Goal: Task Accomplishment & Management: Complete application form

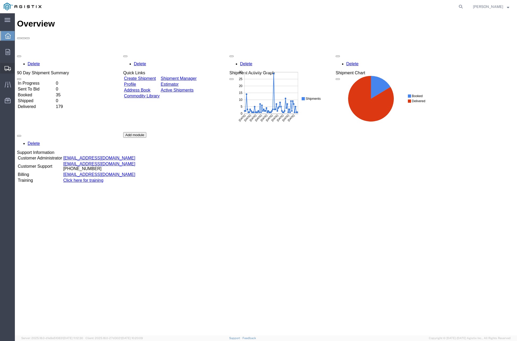
click at [0, 0] on span "Create Shipment" at bounding box center [0, 0] width 0 height 0
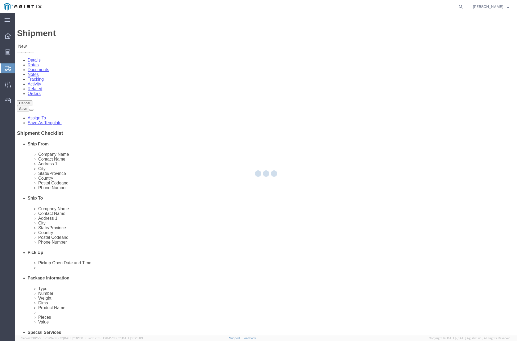
click at [157, 90] on div at bounding box center [266, 174] width 502 height 322
select select
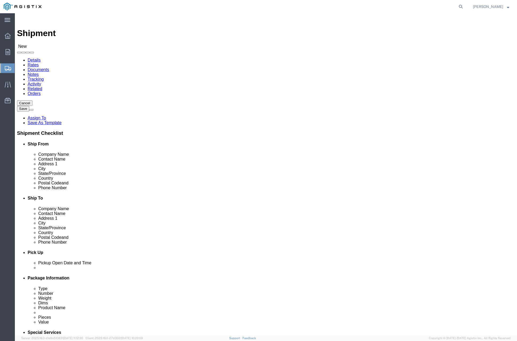
click select "Select [PERSON_NAME] PRECAST PG&E"
select select "9596"
click select "Select [PERSON_NAME] PRECAST PG&E"
select select
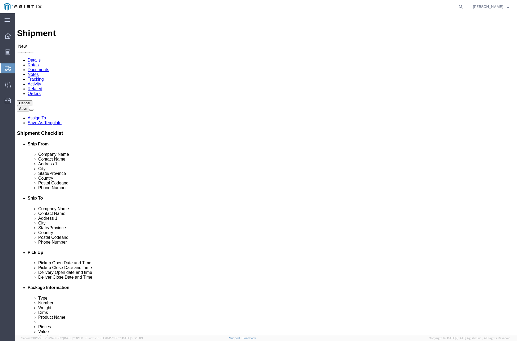
click select "Select All Others [GEOGRAPHIC_DATA] [GEOGRAPHIC_DATA] [GEOGRAPHIC_DATA] [GEOGRA…"
select select "19996"
click select "Select All Others [GEOGRAPHIC_DATA] [GEOGRAPHIC_DATA] [GEOGRAPHIC_DATA] [GEOGRA…"
click input "text"
type input "[PERSON_NAME]"
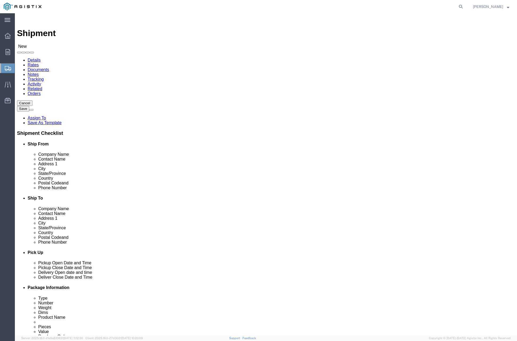
click p "- [PERSON_NAME] PRECAST - ([PERSON_NAME]) [STREET_ADDRESS][PERSON_NAME]"
select select "CA"
type input "[PERSON_NAME]"
click input "text"
type input "PG&E Jobsite"
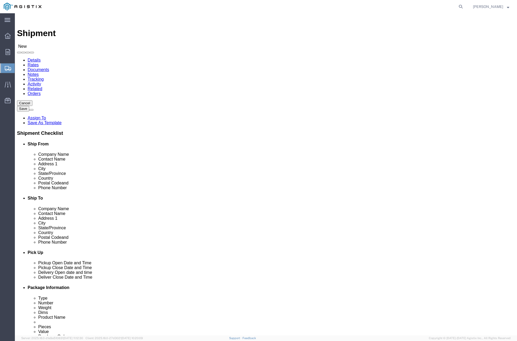
click div "Location My Profile Location (OBSOLETE) [PERSON_NAME] SC - GC TRAILER (OBSOLETE…"
click input "text"
paste input "[PERSON_NAME]"
type input "[PERSON_NAME]"
click input "text"
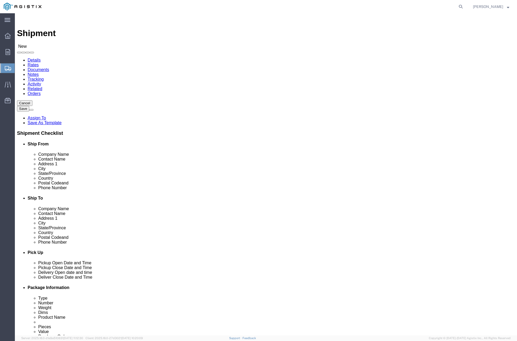
click input "text"
paste input "[PHONE_NUMBER]"
type input "[PHONE_NUMBER]"
click input "text"
paste input "[EMAIL_ADDRESS][DOMAIN_NAME]"
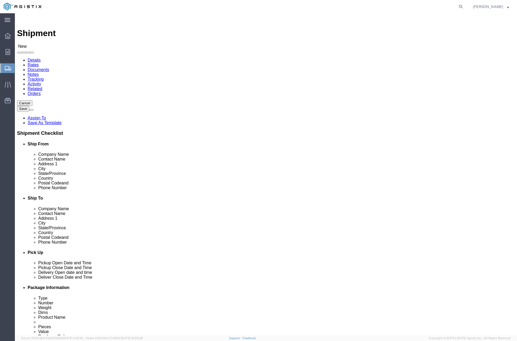
type input "[EMAIL_ADDRESS][DOMAIN_NAME]"
click input "text"
paste input "[STREET_ADDRESS]"
type input "[STREET_ADDRESS]"
click input "Postal Code"
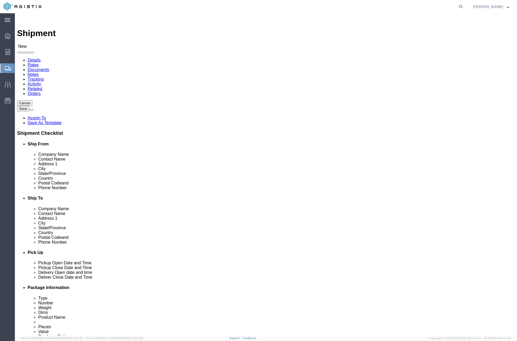
type input "95631"
click input "text"
type input "Foresthill"
click label "Address 1"
click span
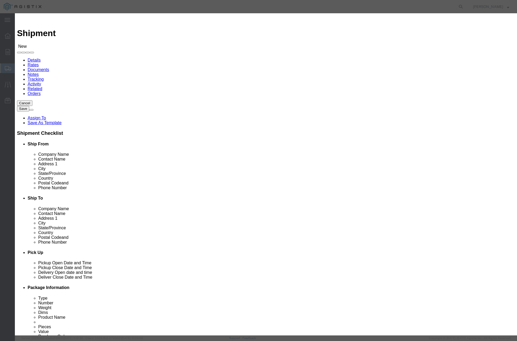
click input "checkbox"
checkbox input "true"
click button "Save"
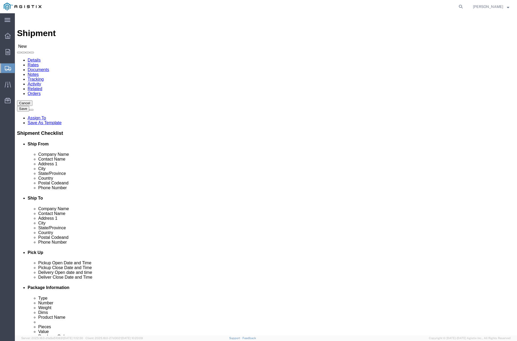
click label "Address 1"
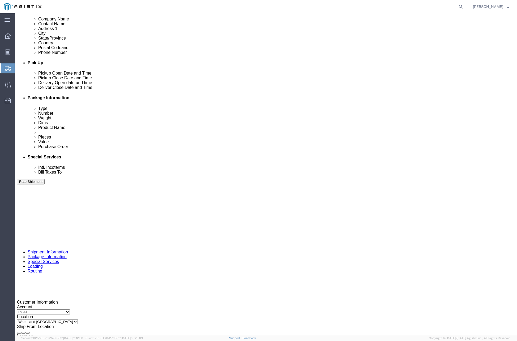
scroll to position [206, 0]
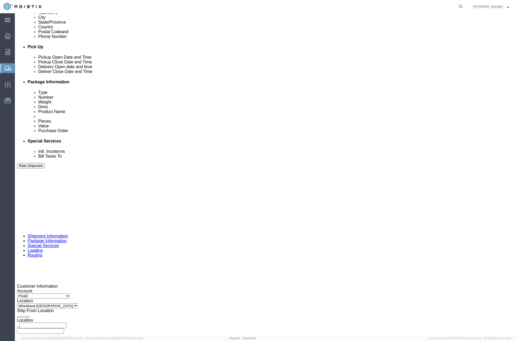
click div "Pickup Date and Time"
click div "[DATE] 3:00 PM"
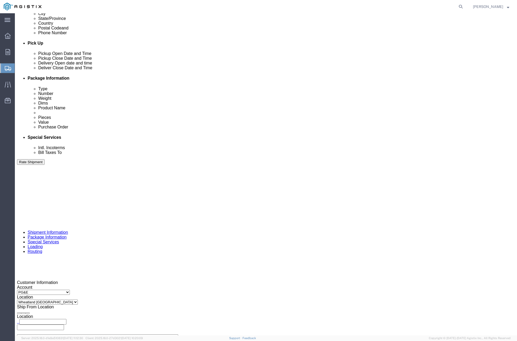
click button "Apply"
click label "Deliver Open Date and Time"
click div
drag, startPoint x: 270, startPoint y: 318, endPoint x: 319, endPoint y: 241, distance: 91.0
click button "Apply"
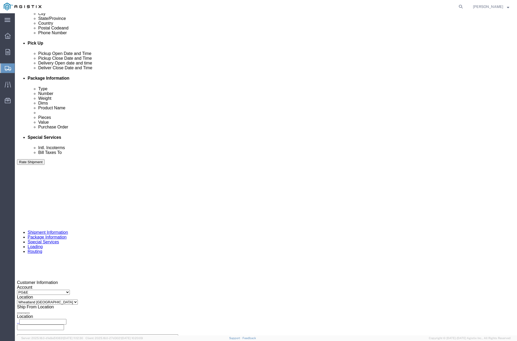
click div
click button "Apply"
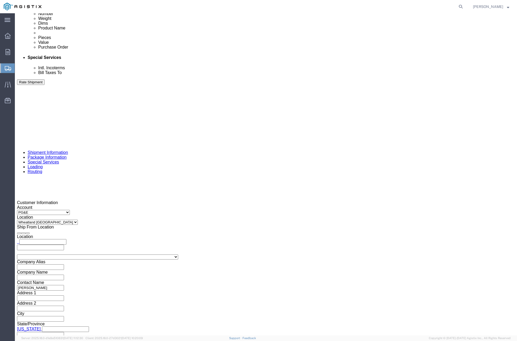
click input "text"
paste input "3501420198"
type input "3501420198"
drag, startPoint x: 190, startPoint y: 195, endPoint x: 187, endPoint y: 196, distance: 3.1
click select "Select Account Type Activity ID Airline Appointment Number ASN Batch Request # …"
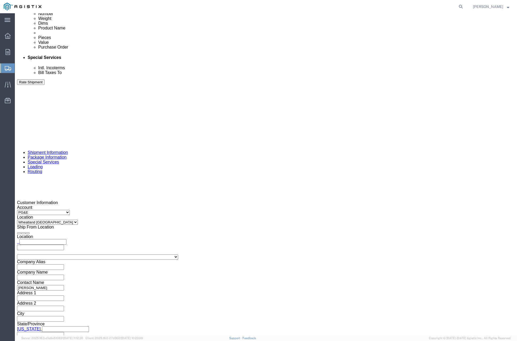
select select "CUSTREF"
click select "Select Account Type Activity ID Airline Appointment Number ASN Batch Request # …"
drag, startPoint x: 205, startPoint y: 194, endPoint x: 209, endPoint y: 192, distance: 3.7
click input "text"
type input "408284"
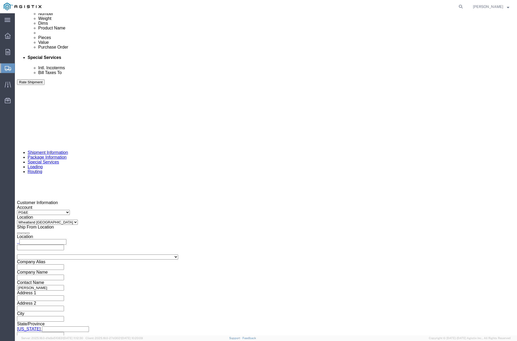
click select "Select Air Less than Truckload Multi-Leg Ocean Freight Rail Small Parcel Truckl…"
select select "TL"
click select "Select Air Less than Truckload Multi-Leg Ocean Freight Rail Small Parcel Truckl…"
click select "Select 1-Ton (PSS) 10 Wheel 10 Yard Dump Truck 20 Yard Dump Truck Bobtail Botto…"
select select "FLBD"
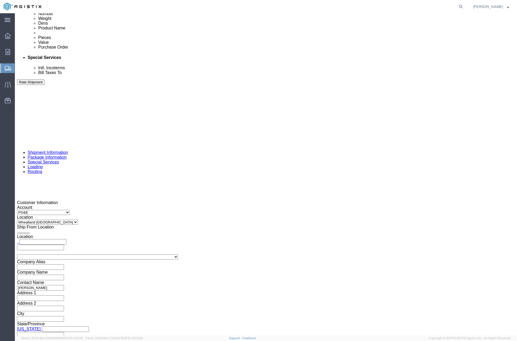
click select "Select 1-Ton (PSS) 10 Wheel 10 Yard Dump Truck 20 Yard Dump Truck Bobtail Botto…"
click div "Shipping Mode (Optional)"
click button "Continue"
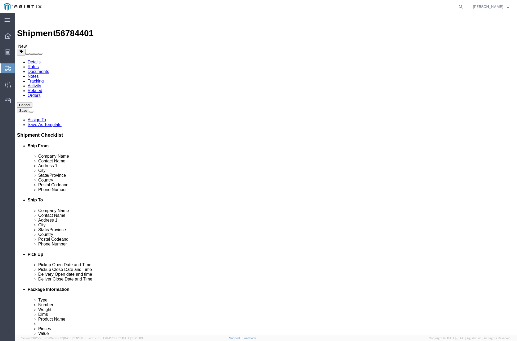
click select "Select Bulk Bundle(s) Cardboard Box(es) Carton(s) Crate(s) Drum(s) (Fiberboard)…"
select select "PSNS"
click select "Select Bulk Bundle(s) Cardboard Box(es) Carton(s) Crate(s) Drum(s) (Fiberboard)…"
click input "text"
type input "36"
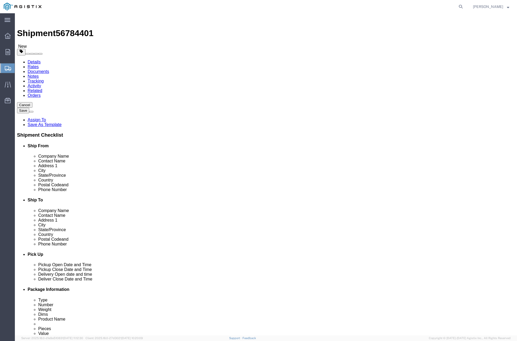
type input "60"
type input "42"
drag, startPoint x: 84, startPoint y: 132, endPoint x: 54, endPoint y: 124, distance: 30.5
click div "Package Type Select Bulk Bundle(s) Cardboard Box(es) Carton(s) Crate(s) Drum(s)…"
type input "12500"
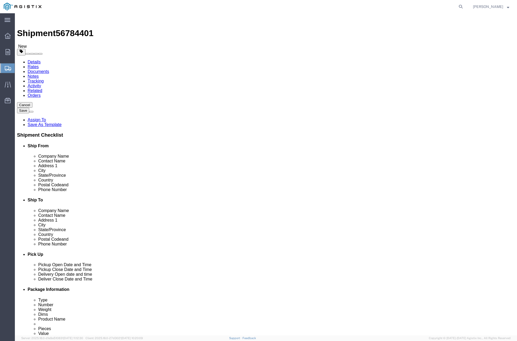
click link "Add Content"
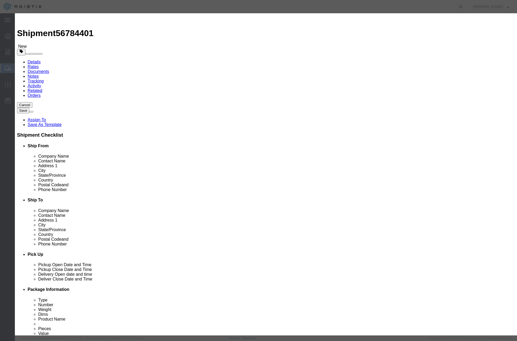
drag, startPoint x: 193, startPoint y: 46, endPoint x: 177, endPoint y: 39, distance: 17.5
click input "text"
type input "# 5 SPLICE FVT ASSY"
click input "0"
type input "2"
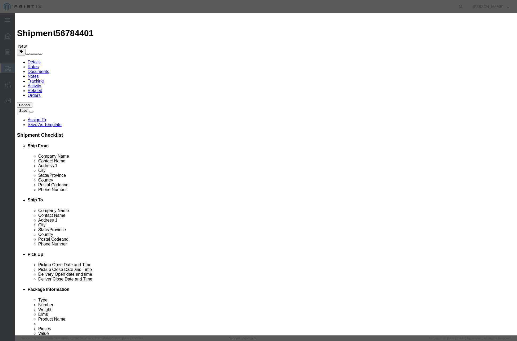
click input "text"
type input "2"
click input "text"
type input "( 04-1668 )"
click button "Save & Close"
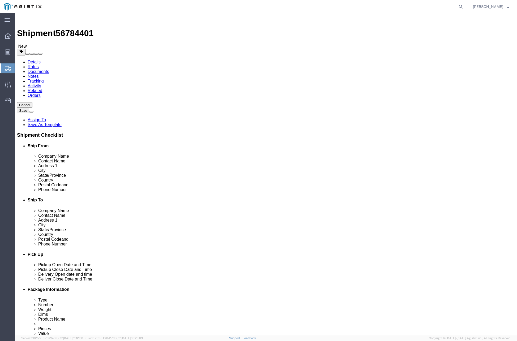
click button "Rate Shipment"
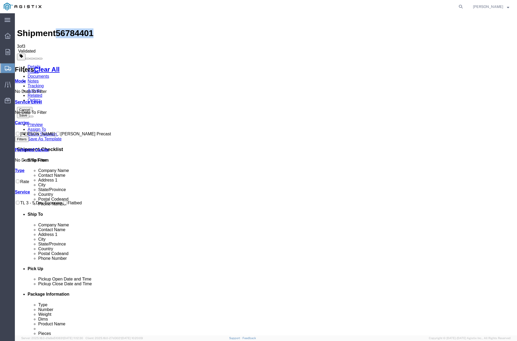
drag, startPoint x: 59, startPoint y: 20, endPoint x: 89, endPoint y: 21, distance: 30.0
click at [89, 21] on div "Shipment 56784401 3 of 3 Validated" at bounding box center [266, 34] width 498 height 38
copy span "56784401"
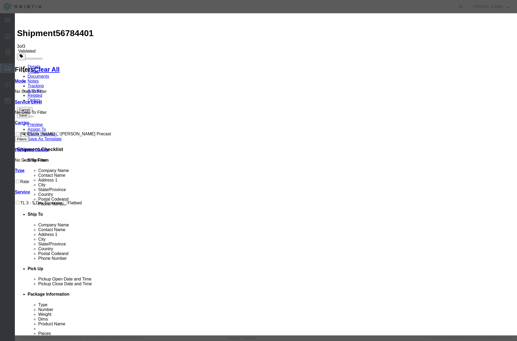
drag, startPoint x: 211, startPoint y: 49, endPoint x: 160, endPoint y: 41, distance: 51.5
paste input "56784401"
type input "56784401"
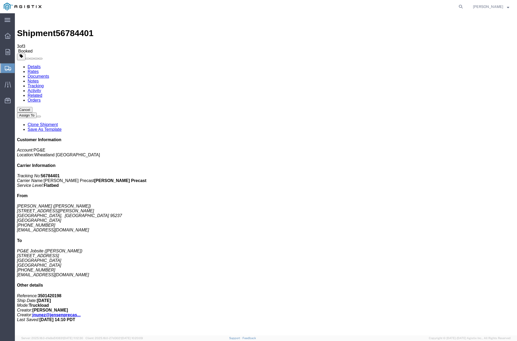
click at [58, 122] on link "Clone Shipment" at bounding box center [43, 124] width 30 height 5
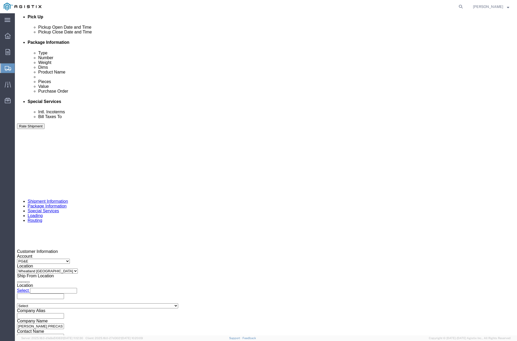
scroll to position [252, 0]
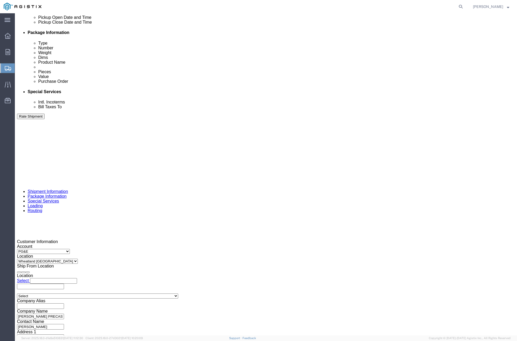
click input "408284"
type input "408287"
click button "Continue"
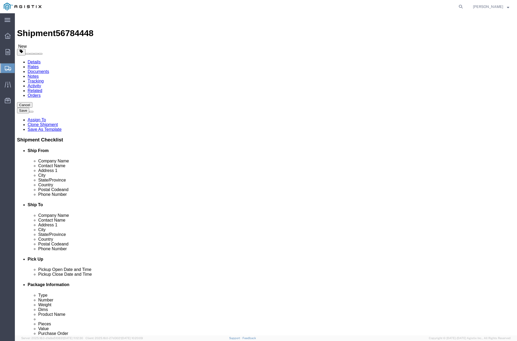
drag, startPoint x: 80, startPoint y: 122, endPoint x: 76, endPoint y: 122, distance: 3.5
click input "36.00"
type input "3"
type input "54"
type input "102"
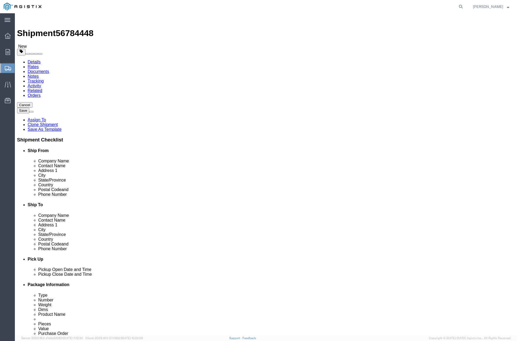
type input "72"
drag, startPoint x: 93, startPoint y: 133, endPoint x: 65, endPoint y: 132, distance: 28.1
click div "Weight 12500.00 Select kgs lbs Ship. t°"
type input "45000"
click div "1 x Pallet(s) Standard (Not Stackable) Package Type Select Bulk Bundle(s) Cardb…"
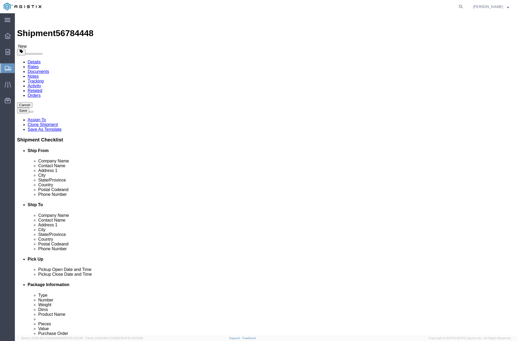
click dd "2.00 Each"
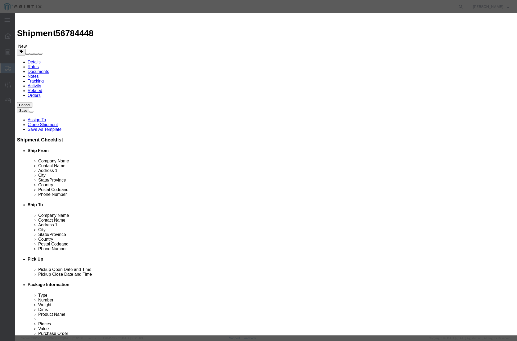
click input "# 5 SPLICE FVT ASSY"
click input "# 7 SPLICE FVT ASSY"
type input "# 7 SPLICE IVT ASSY"
click input "( 04-1668 )"
type input "( 04-3411 )"
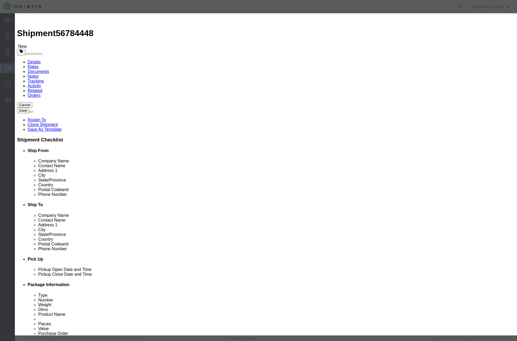
click label
click input "checkbox"
click label
click input "checkbox"
checkbox input "false"
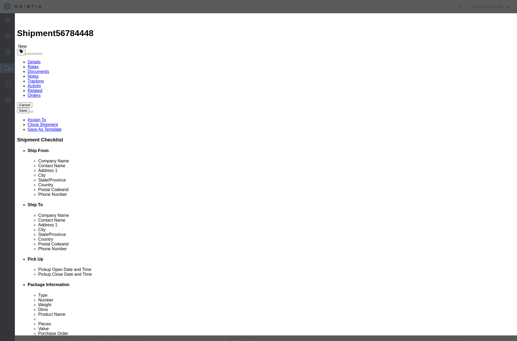
click div "Product Name # 7 SPLICE IVT ASSY Pieces 2.00 Select Bag Barrels 100Board Feet B…"
click button "Save & Close"
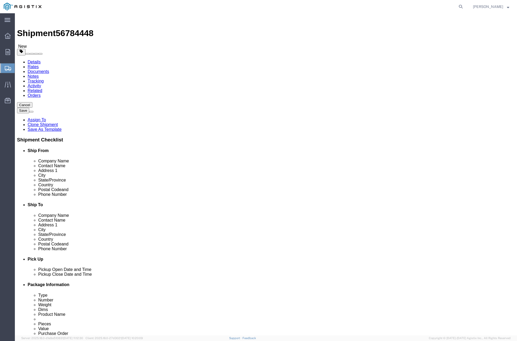
click button "Rate Shipment"
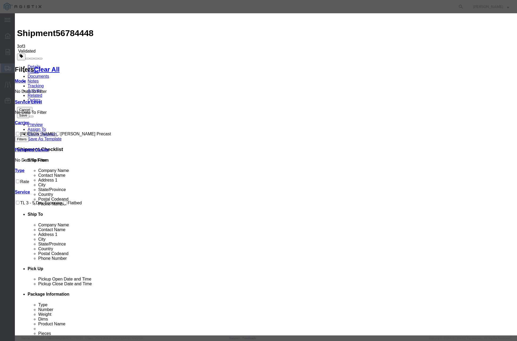
drag, startPoint x: 190, startPoint y: 68, endPoint x: 135, endPoint y: 54, distance: 56.8
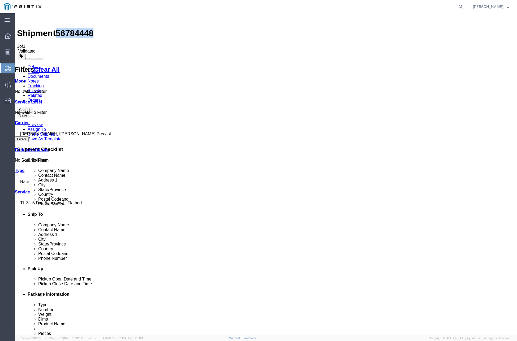
drag, startPoint x: 61, startPoint y: 19, endPoint x: 84, endPoint y: 20, distance: 22.9
click at [87, 28] on h1 "Shipment 56784448" at bounding box center [266, 33] width 498 height 10
copy span "56784448"
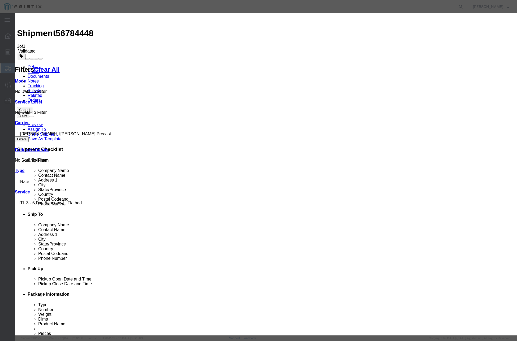
drag, startPoint x: 208, startPoint y: 47, endPoint x: 177, endPoint y: 48, distance: 31.3
paste input "56784448"
type input "56784448"
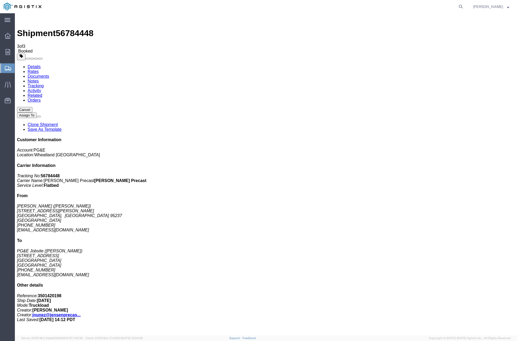
click at [58, 122] on link "Clone Shipment" at bounding box center [43, 124] width 30 height 5
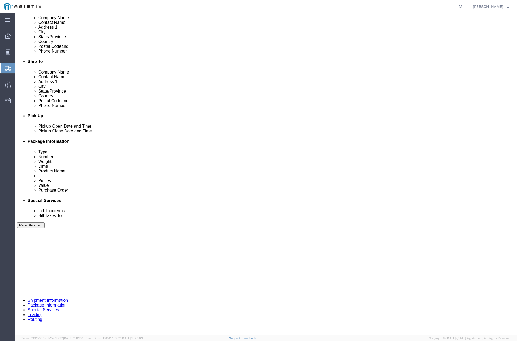
scroll to position [219, 0]
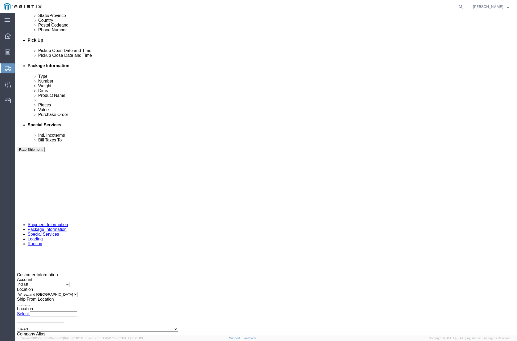
click input "408287"
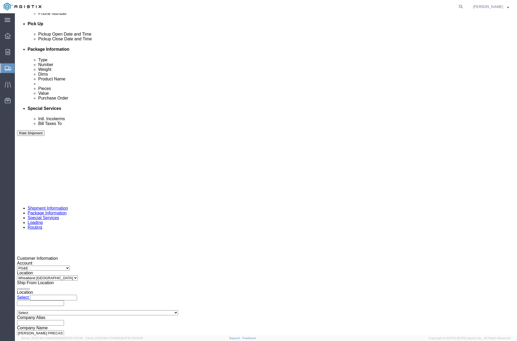
scroll to position [261, 0]
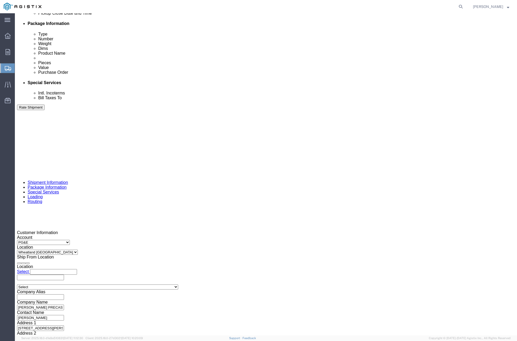
type input "408290"
click button "Rate Shipment"
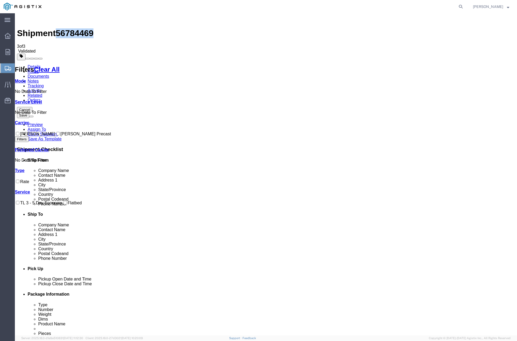
drag, startPoint x: 60, startPoint y: 21, endPoint x: 84, endPoint y: 22, distance: 24.4
click at [87, 28] on span "56784469" at bounding box center [75, 33] width 38 height 10
copy span "56784469"
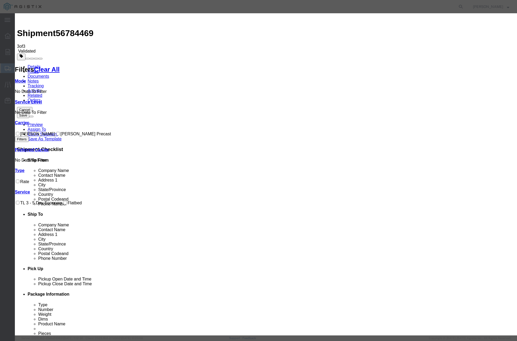
drag, startPoint x: 205, startPoint y: 48, endPoint x: 183, endPoint y: 48, distance: 22.0
paste input "56784469"
type input "56784469"
drag, startPoint x: 316, startPoint y: 72, endPoint x: 132, endPoint y: 141, distance: 196.8
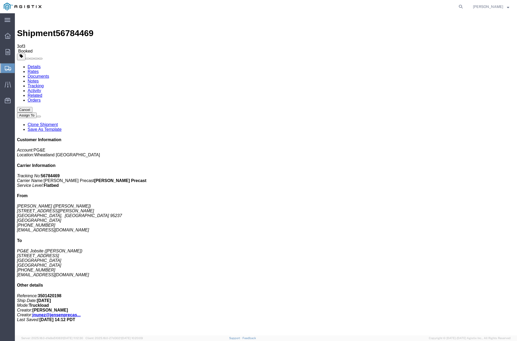
drag, startPoint x: 230, startPoint y: 174, endPoint x: 257, endPoint y: 143, distance: 40.8
click at [58, 122] on link "Clone Shipment" at bounding box center [43, 124] width 30 height 5
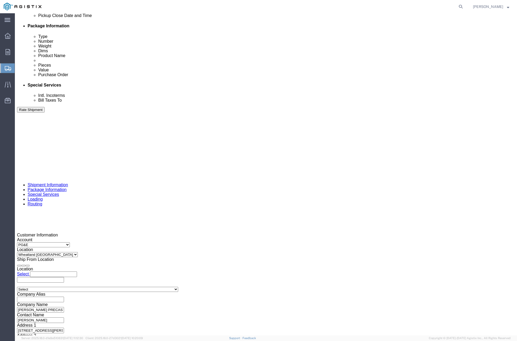
scroll to position [261, 0]
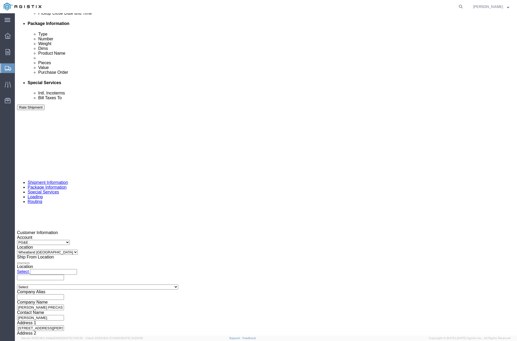
click input "408290"
type input "408292"
drag, startPoint x: 427, startPoint y: 310, endPoint x: 464, endPoint y: 289, distance: 42.8
click button "Rate Shipment"
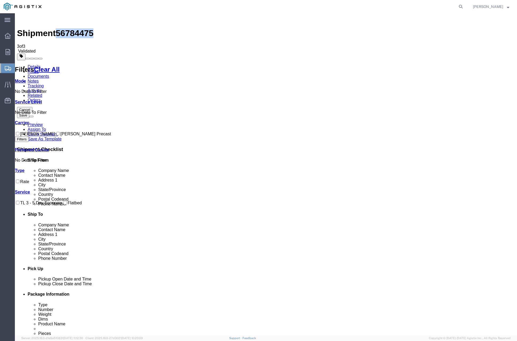
drag, startPoint x: 60, startPoint y: 19, endPoint x: 87, endPoint y: 20, distance: 27.1
click at [87, 28] on span "56784475" at bounding box center [75, 33] width 38 height 10
copy span "56784475"
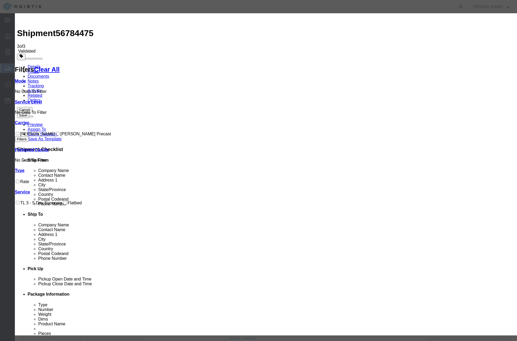
drag, startPoint x: 179, startPoint y: 48, endPoint x: 196, endPoint y: 48, distance: 17.3
paste input "56784475"
type input "56784475"
